Goal: Register for event/course

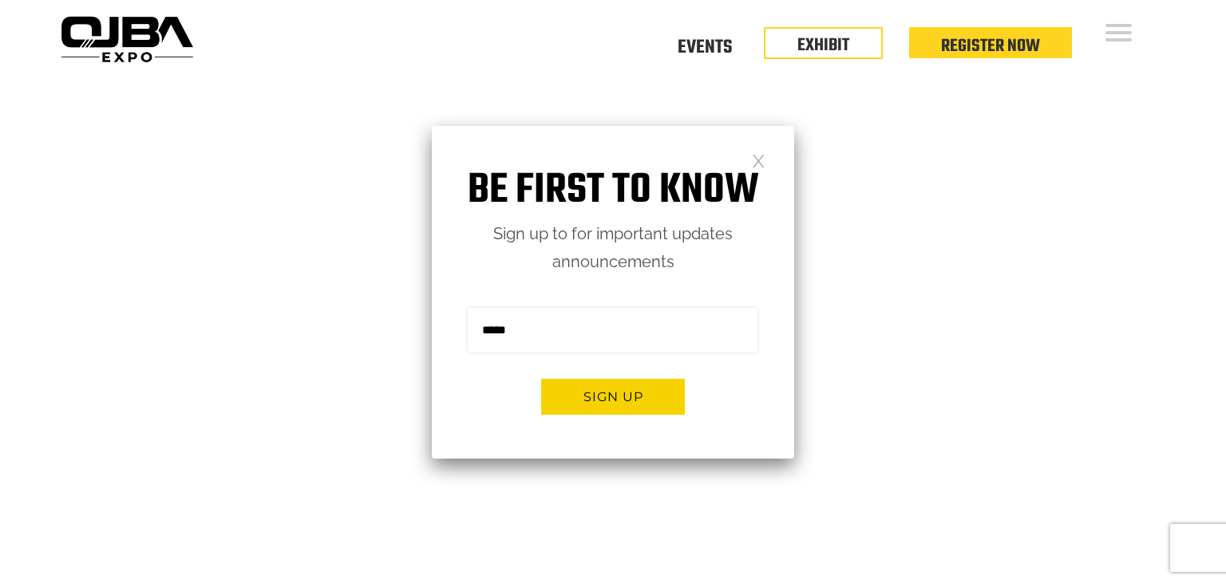
click at [761, 167] on link at bounding box center [759, 160] width 14 height 14
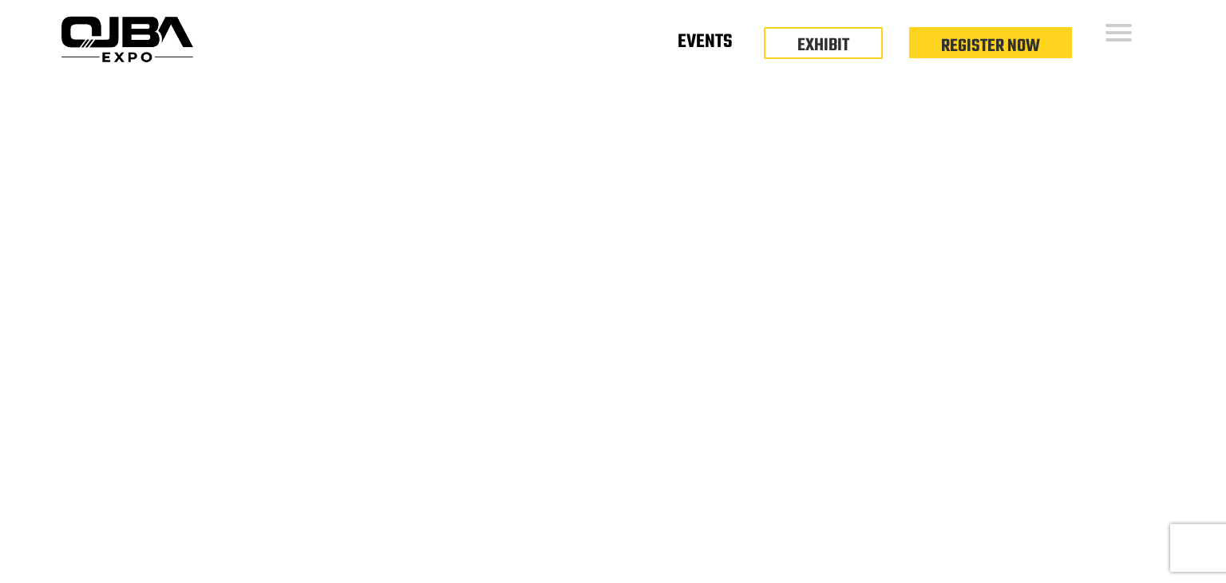
click at [701, 48] on link "Events" at bounding box center [705, 45] width 54 height 6
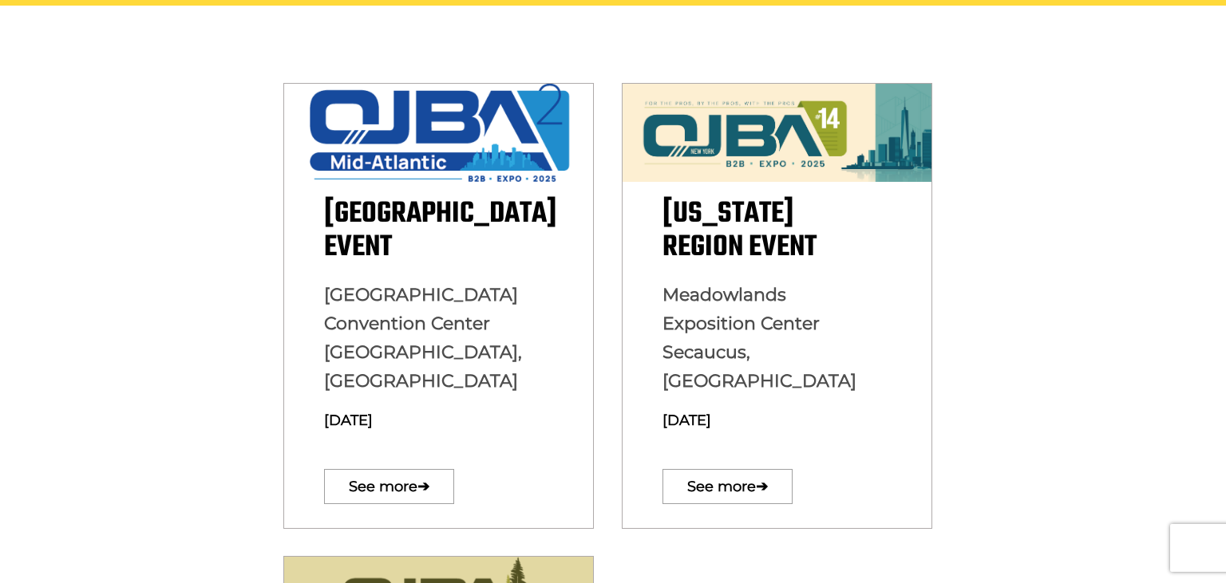
scroll to position [461, 0]
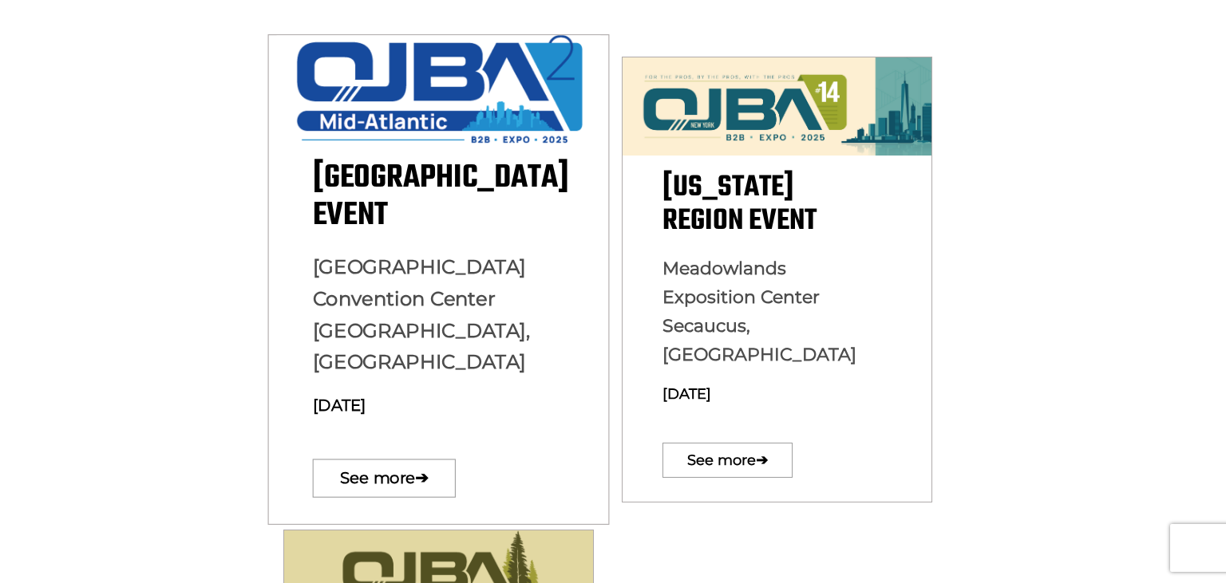
click at [519, 117] on img at bounding box center [439, 89] width 324 height 108
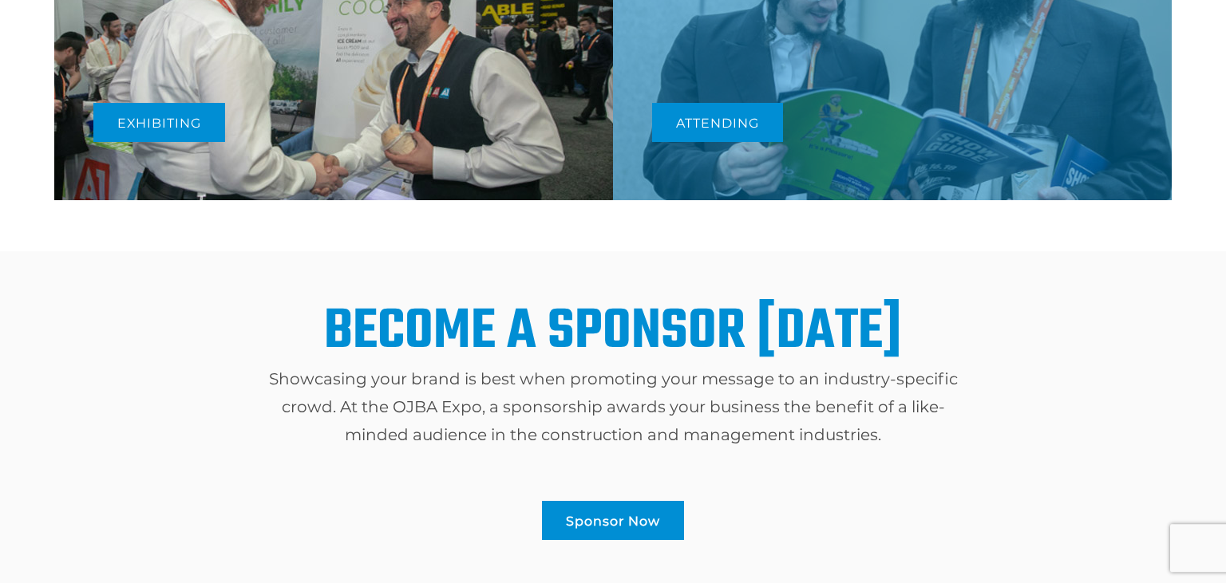
scroll to position [964, 0]
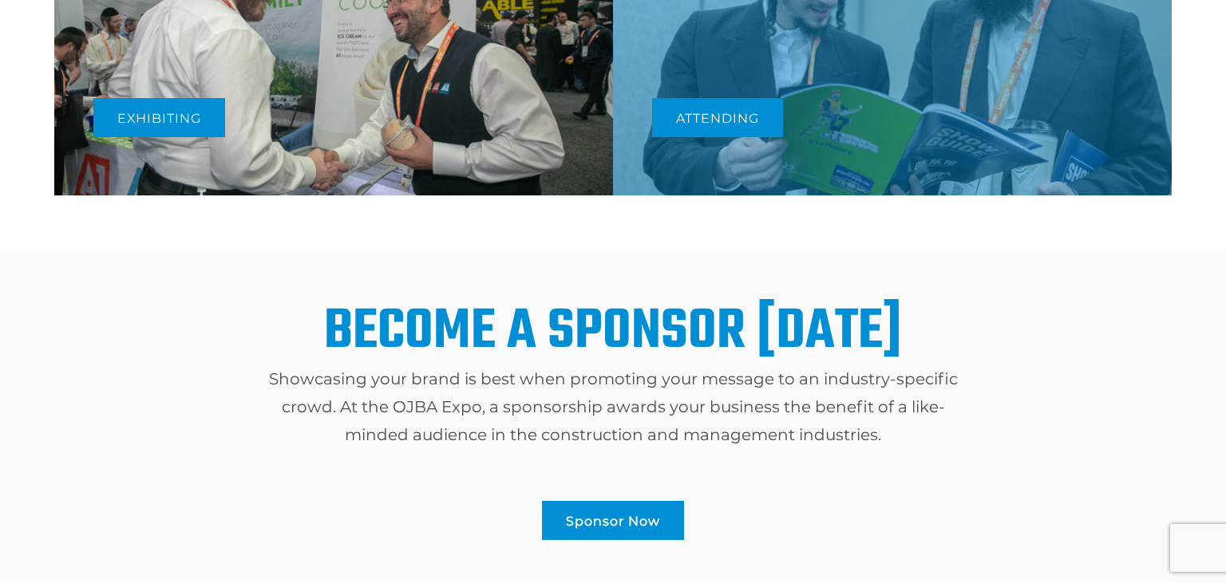
click at [519, 117] on img at bounding box center [333, 43] width 559 height 306
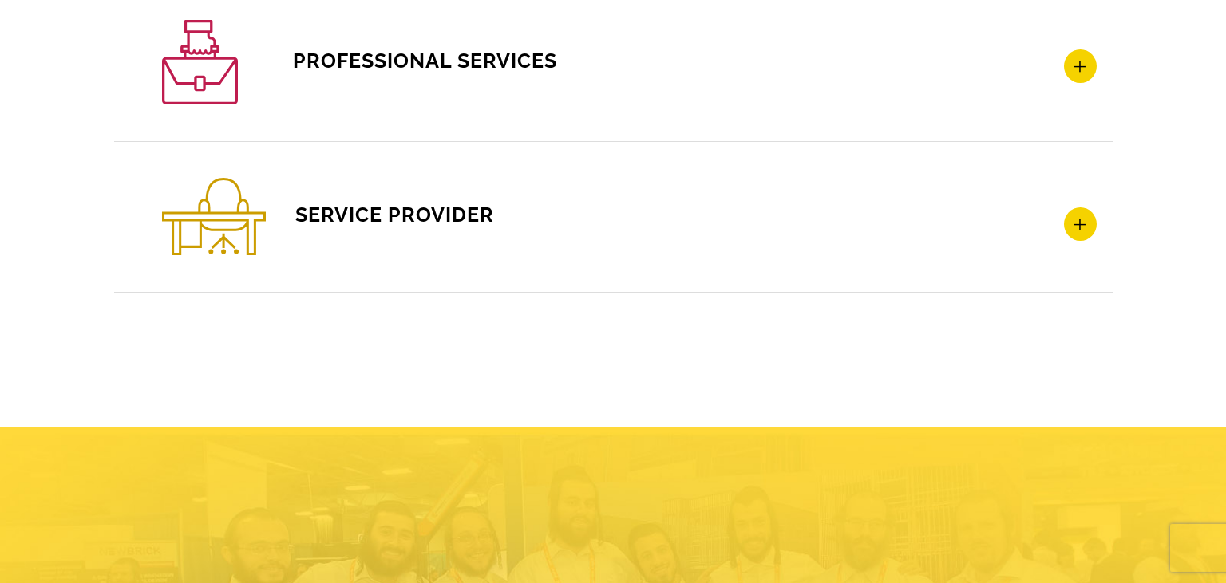
scroll to position [2836, 0]
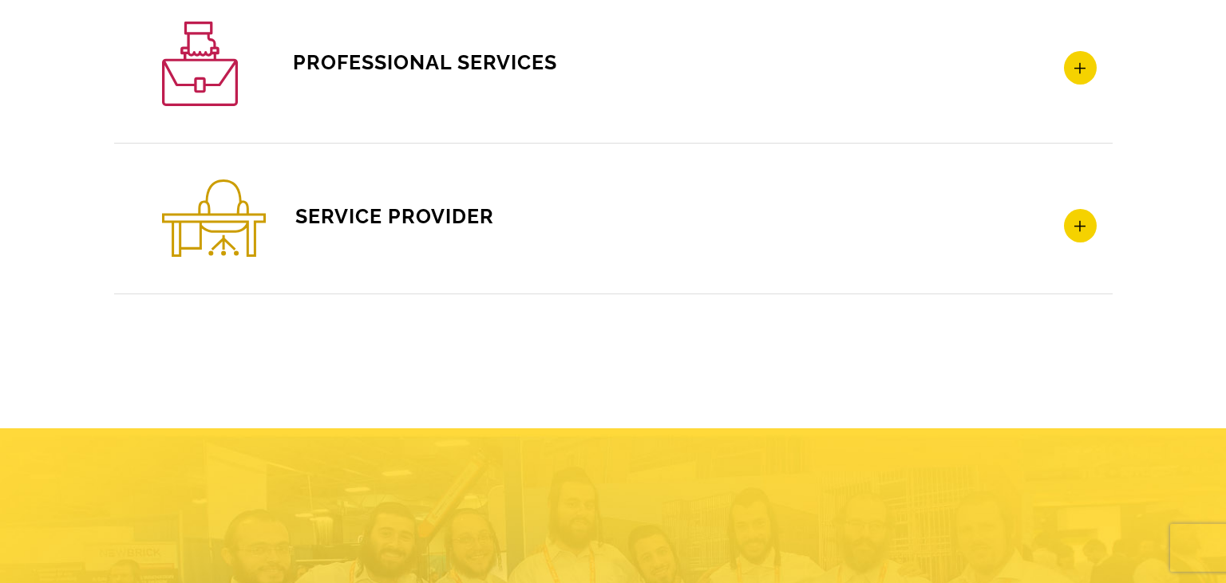
click at [1074, 63] on icon at bounding box center [1080, 68] width 33 height 34
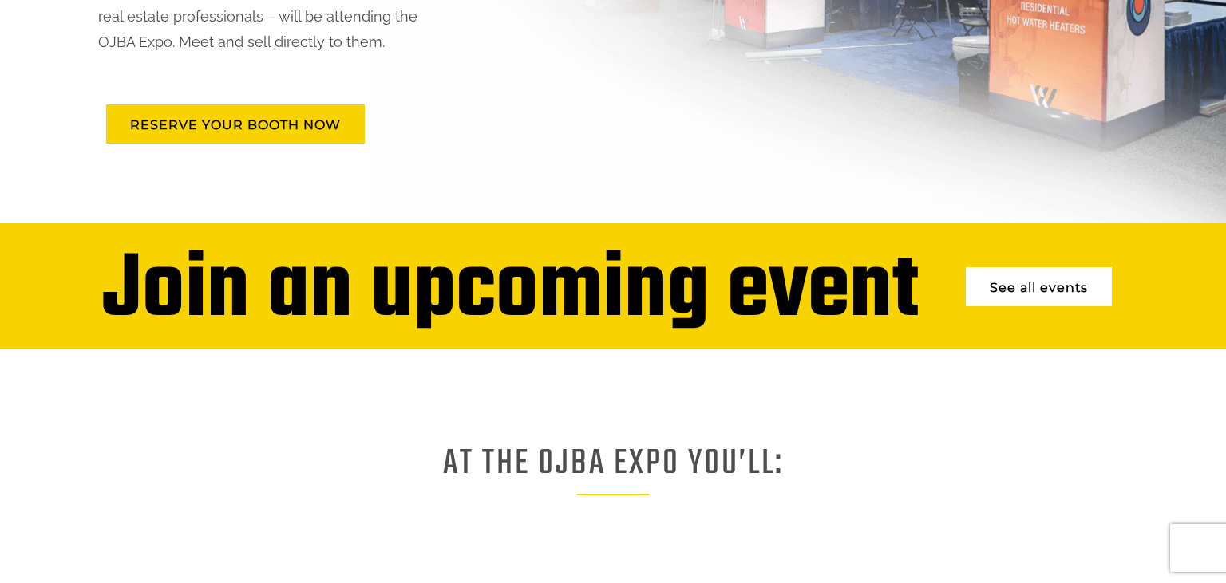
scroll to position [425, 0]
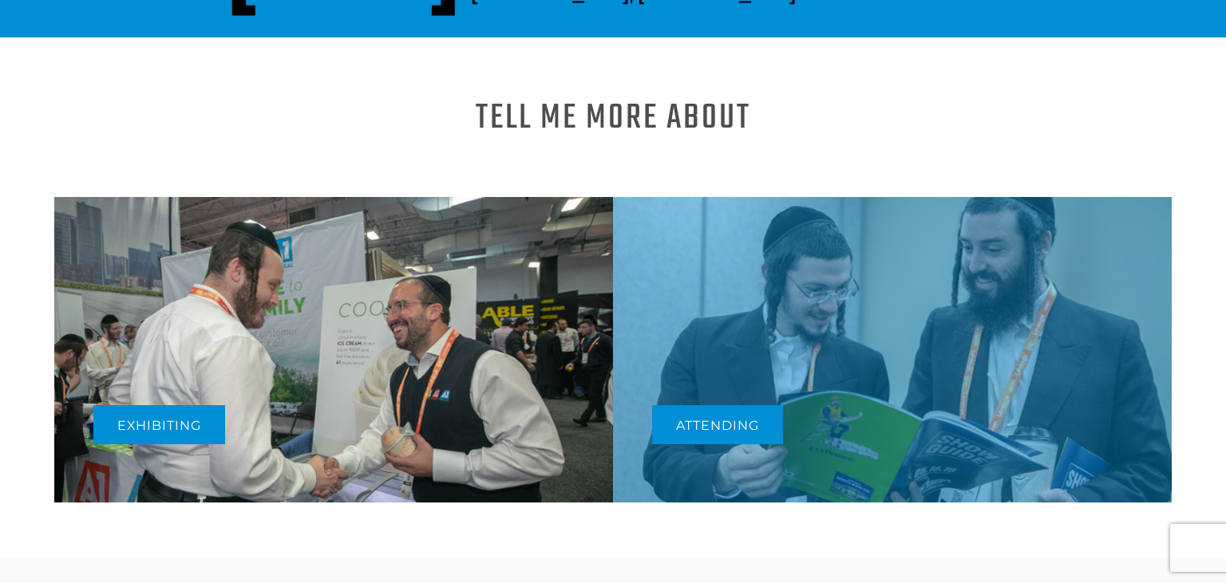
scroll to position [656, 0]
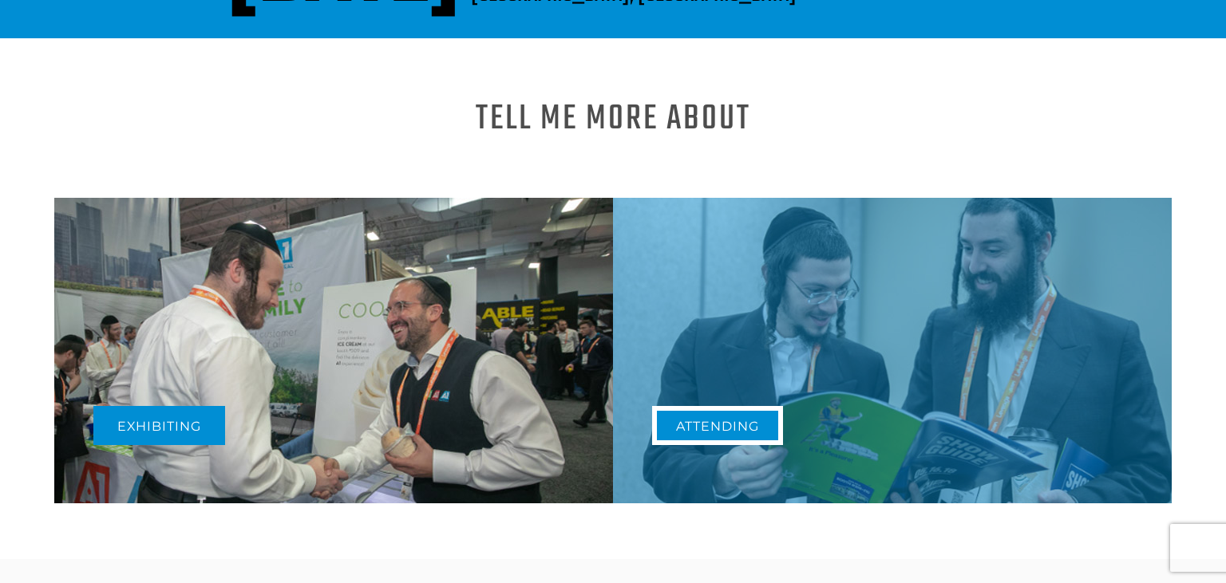
click at [742, 418] on link "Attending" at bounding box center [717, 425] width 131 height 39
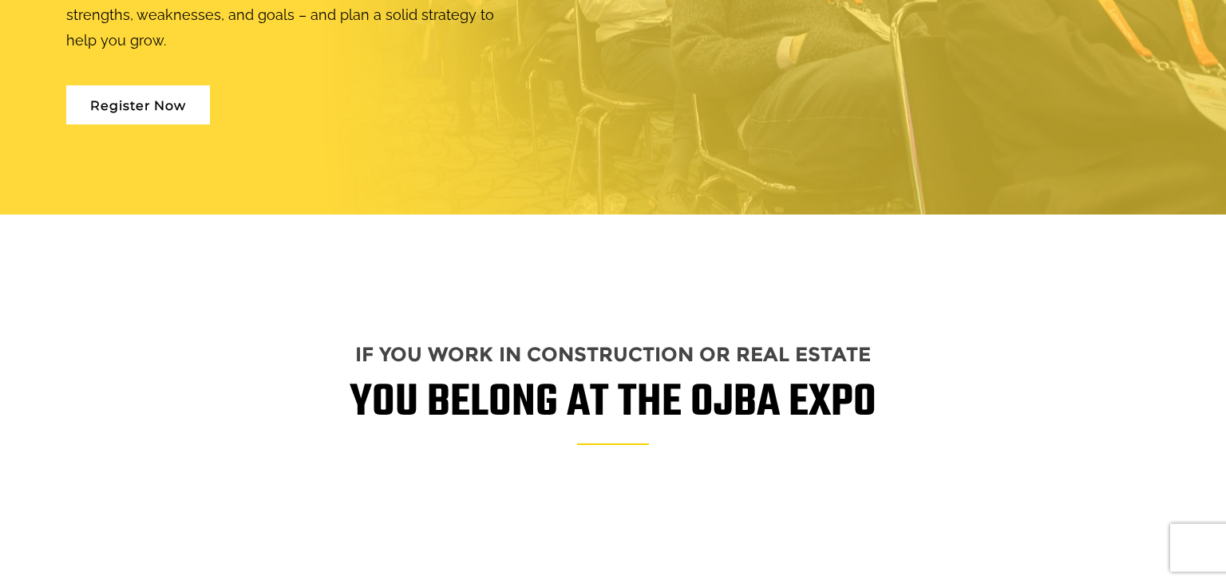
scroll to position [1620, 0]
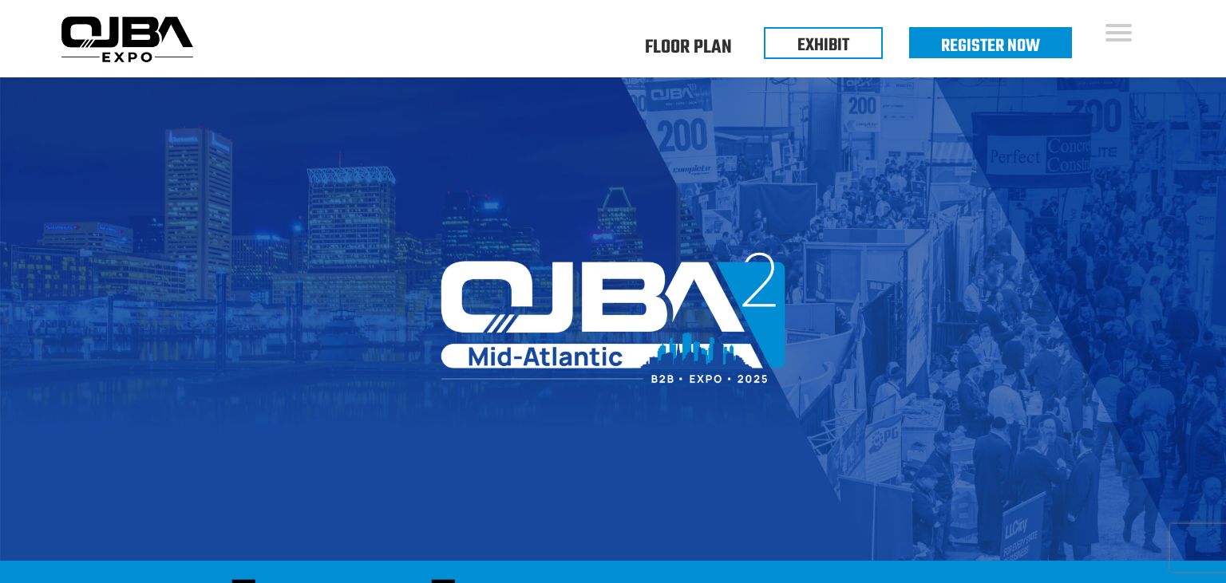
scroll to position [656, 0]
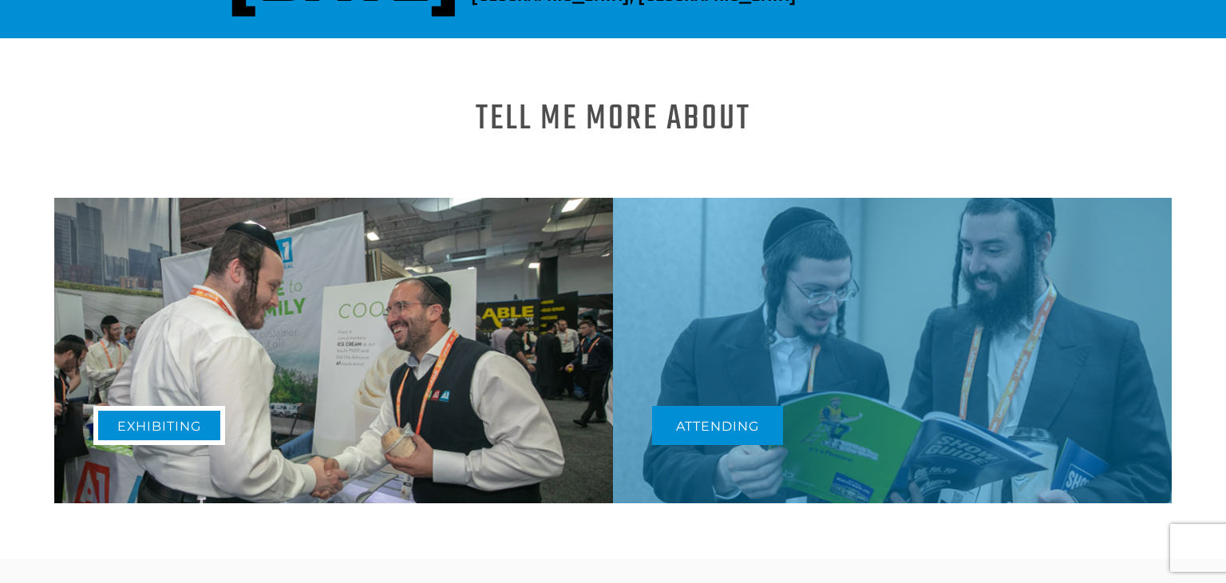
click at [169, 413] on link "Exhibiting" at bounding box center [159, 425] width 132 height 39
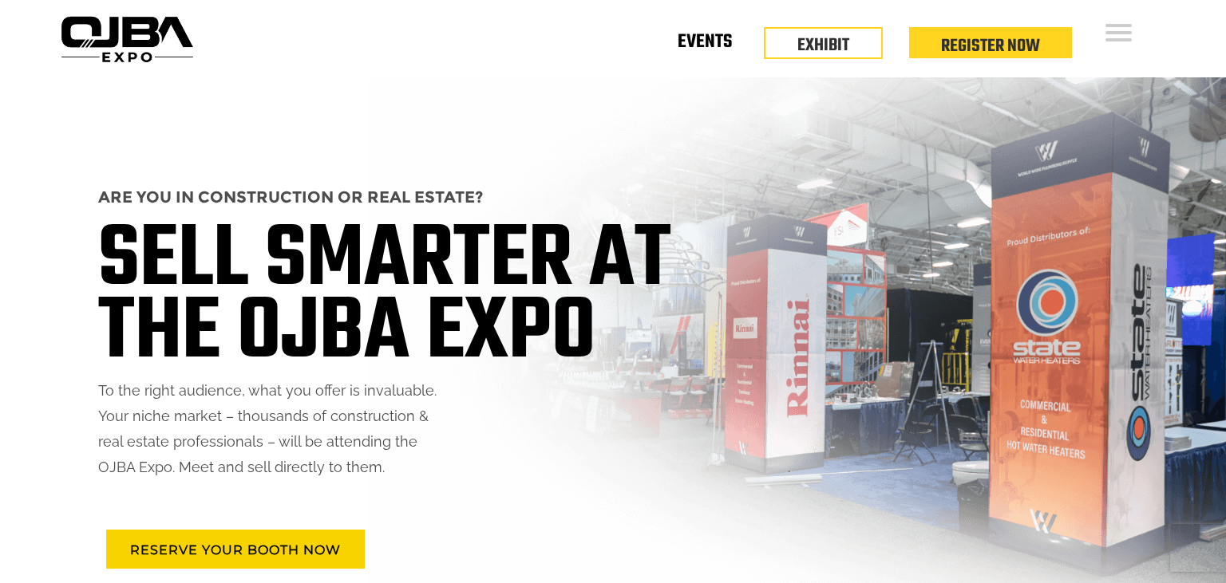
click at [714, 44] on link "Events" at bounding box center [705, 45] width 54 height 6
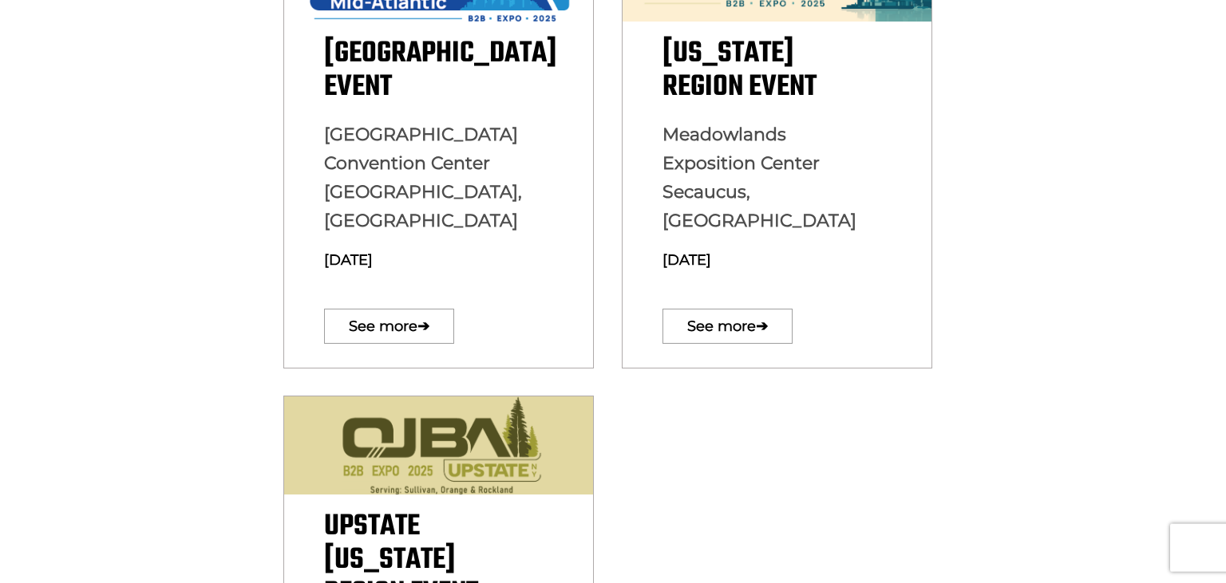
scroll to position [597, 0]
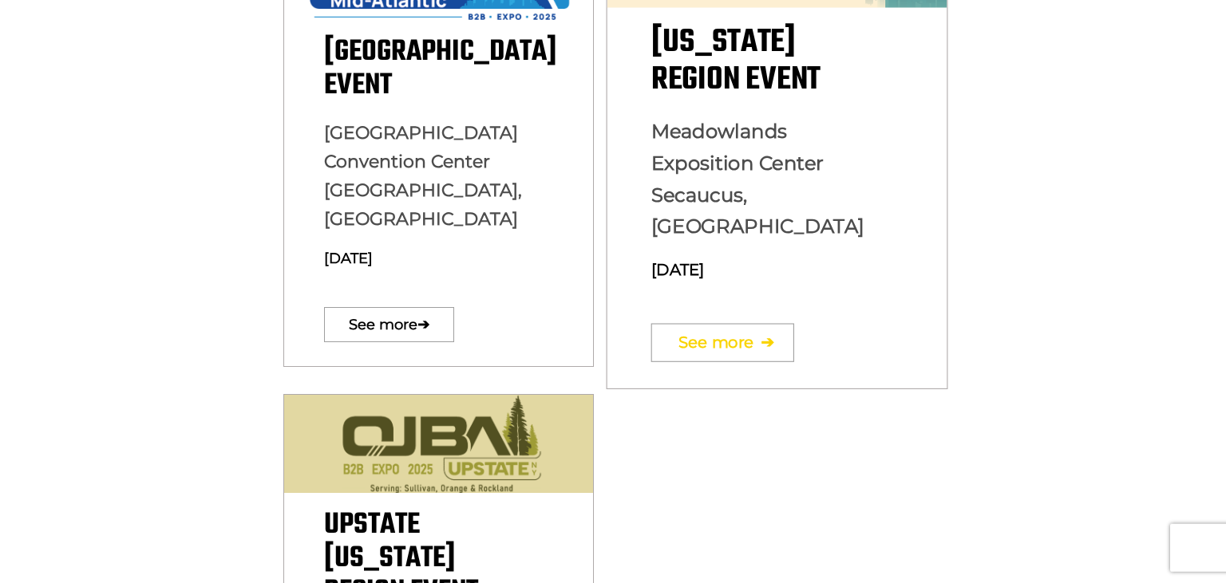
click at [733, 328] on link "See more ➔" at bounding box center [721, 342] width 143 height 38
